Goal: Task Accomplishment & Management: Complete application form

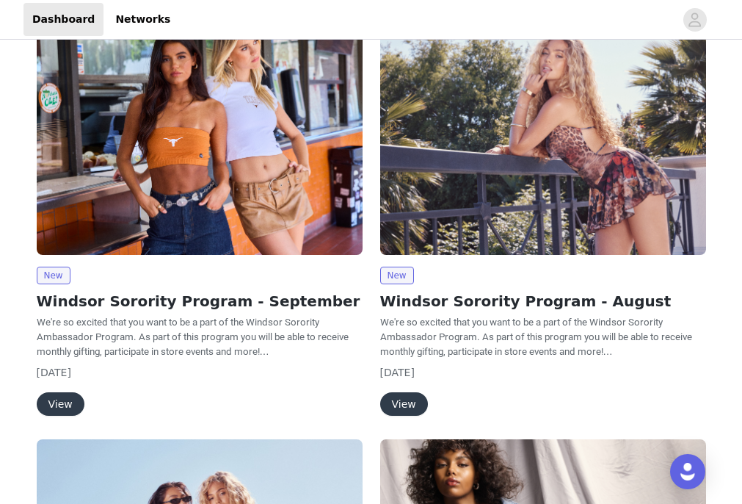
scroll to position [32, 0]
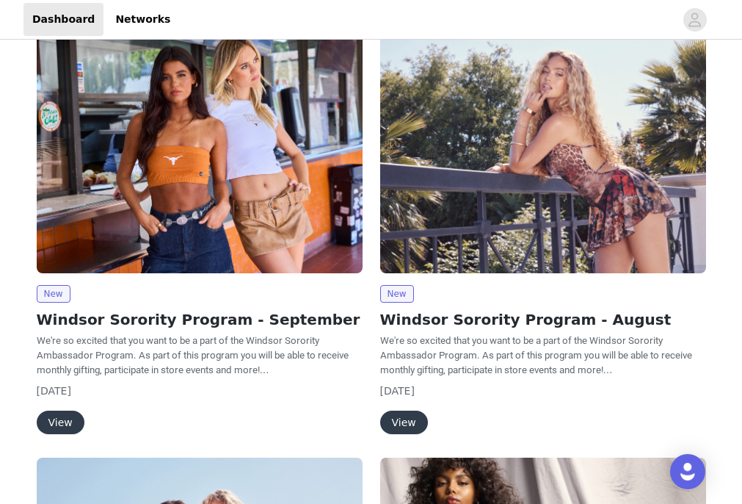
click at [66, 418] on button "View" at bounding box center [61, 421] width 48 height 23
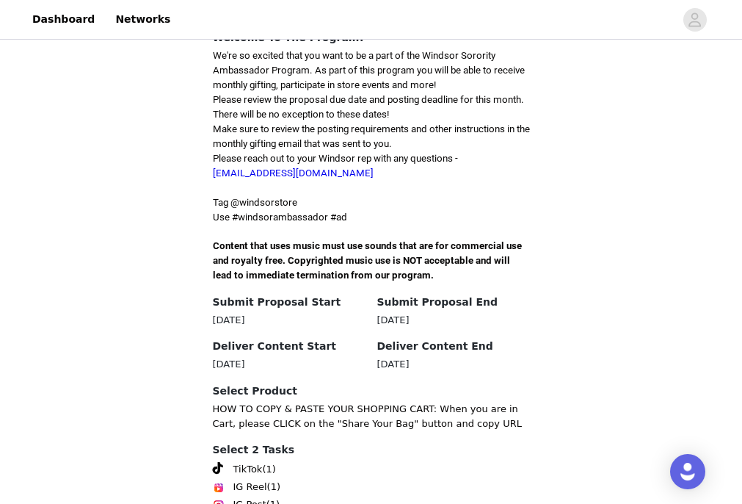
scroll to position [466, 0]
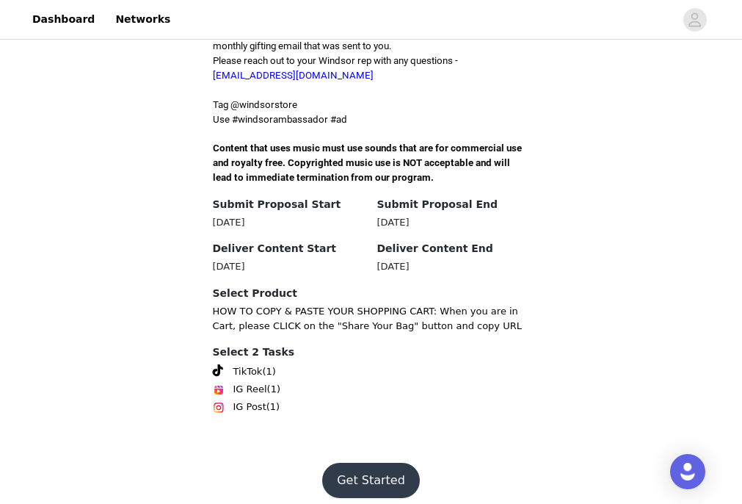
click at [363, 476] on button "Get Started" at bounding box center [371, 479] width 98 height 35
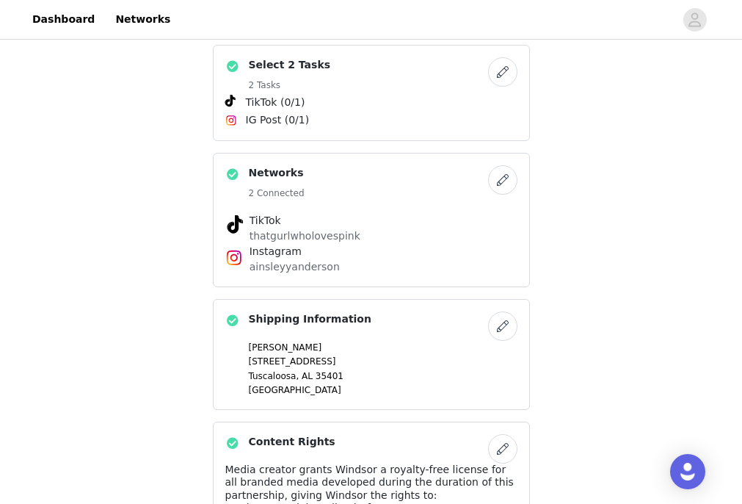
scroll to position [424, 0]
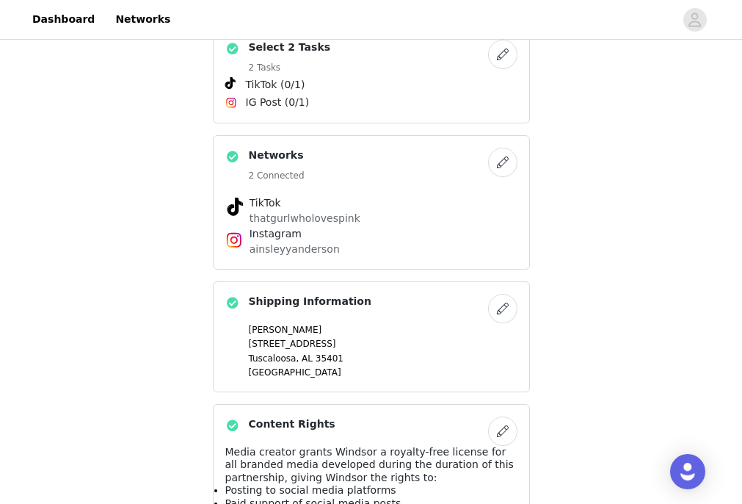
click at [503, 294] on button "button" at bounding box center [502, 308] width 29 height 29
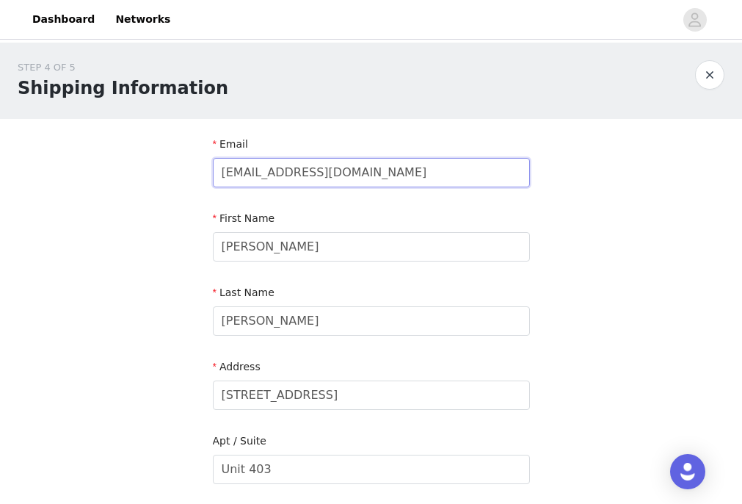
click at [444, 181] on input "[EMAIL_ADDRESS][DOMAIN_NAME]" at bounding box center [371, 172] width 317 height 29
click at [714, 70] on button "button" at bounding box center [709, 74] width 29 height 29
